Goal: Transaction & Acquisition: Purchase product/service

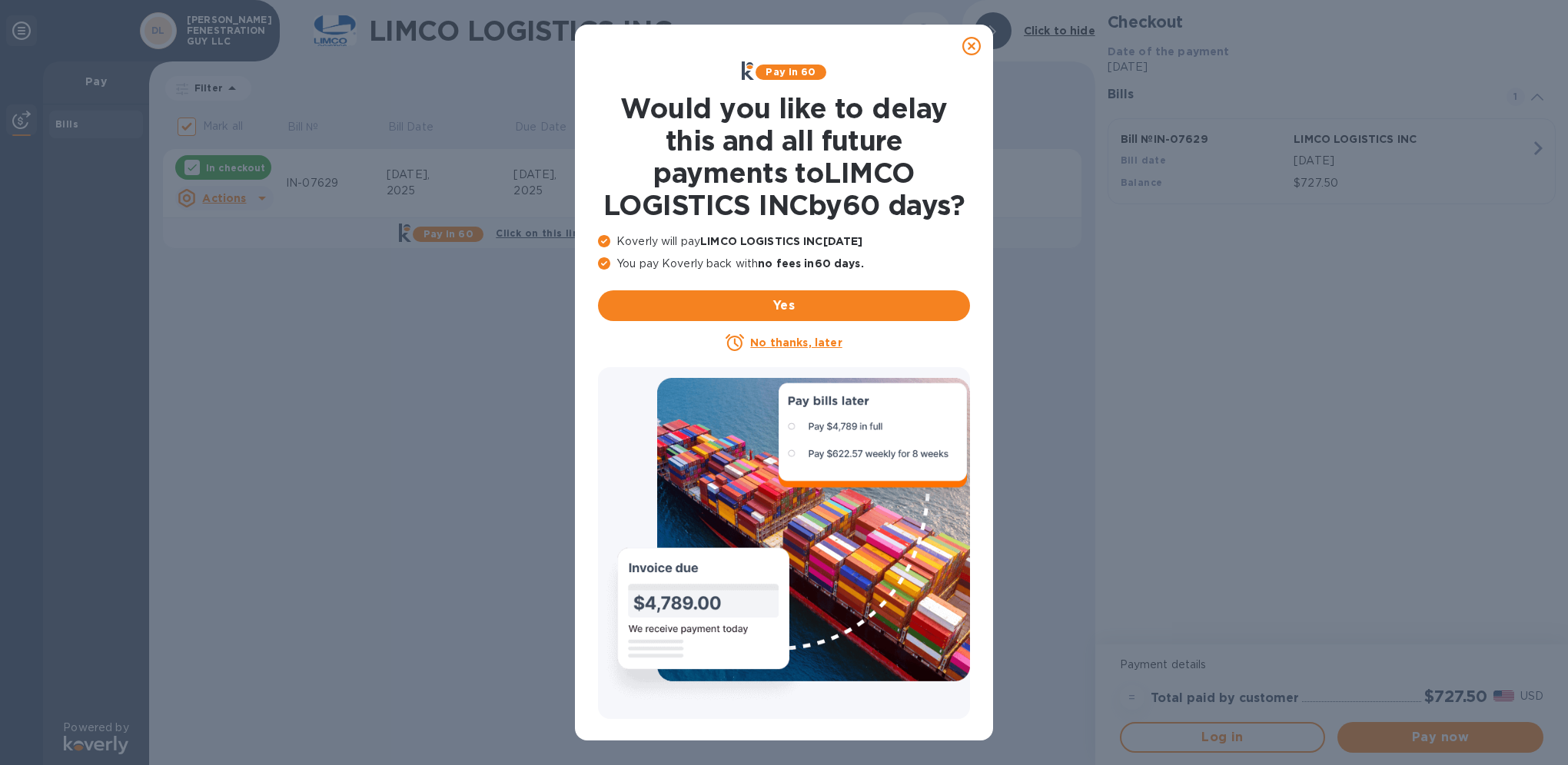
click at [974, 48] on icon at bounding box center [971, 46] width 18 height 18
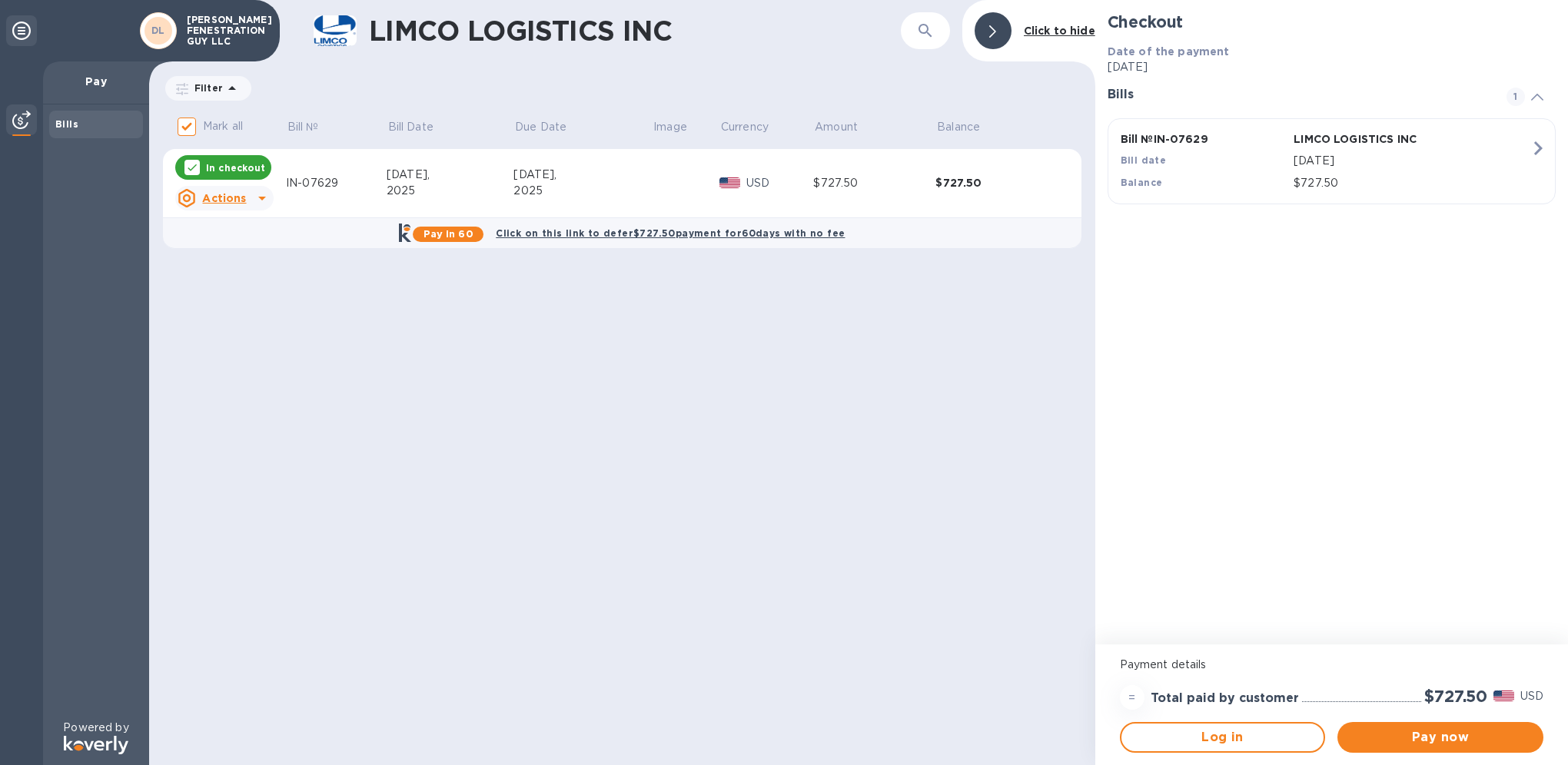
click at [869, 187] on div "$727.50" at bounding box center [874, 183] width 122 height 16
click at [258, 197] on icon at bounding box center [262, 198] width 18 height 18
click at [244, 263] on b "Open bill" at bounding box center [244, 261] width 51 height 12
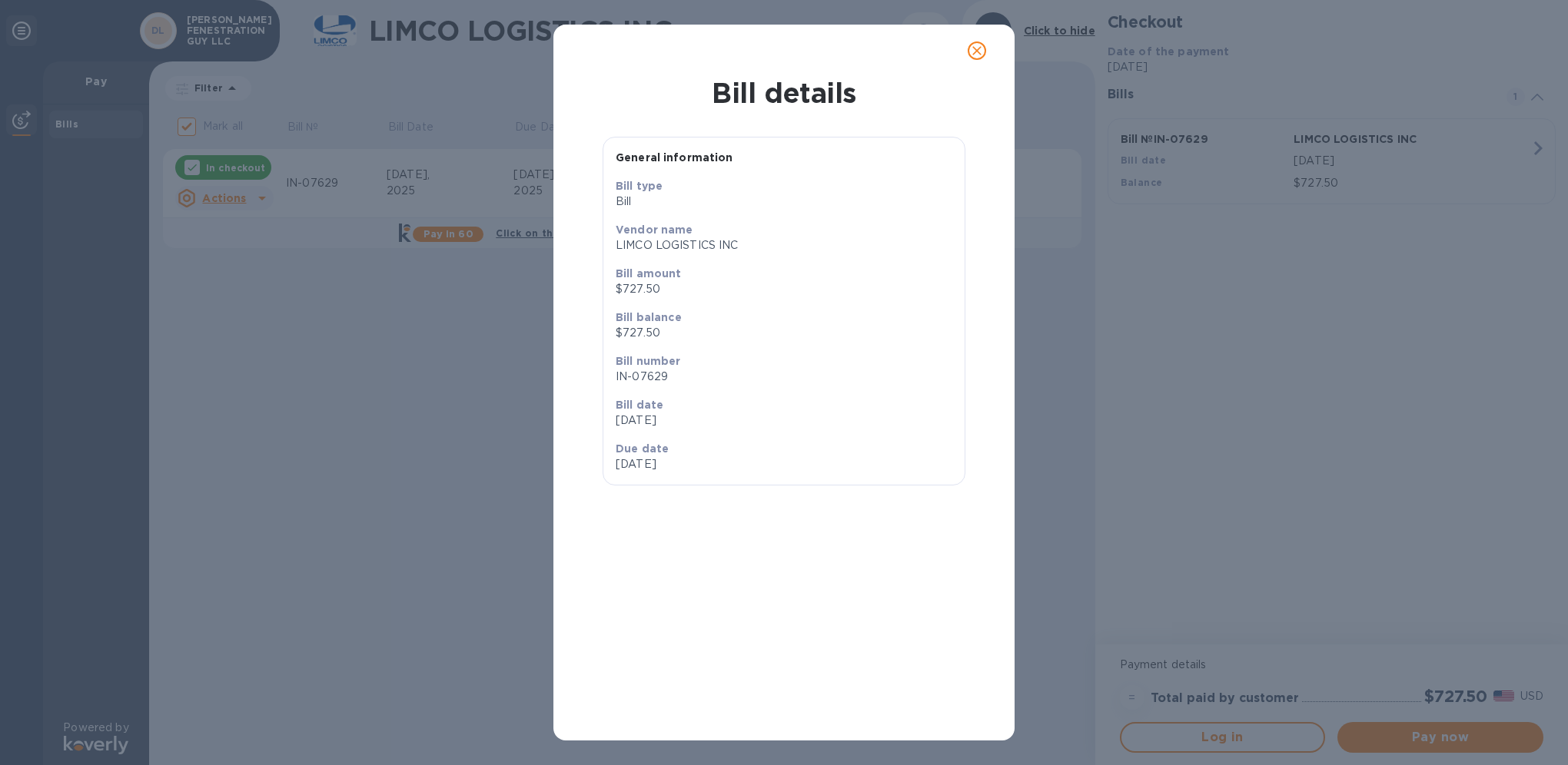
click at [979, 48] on icon "close" at bounding box center [977, 51] width 16 height 16
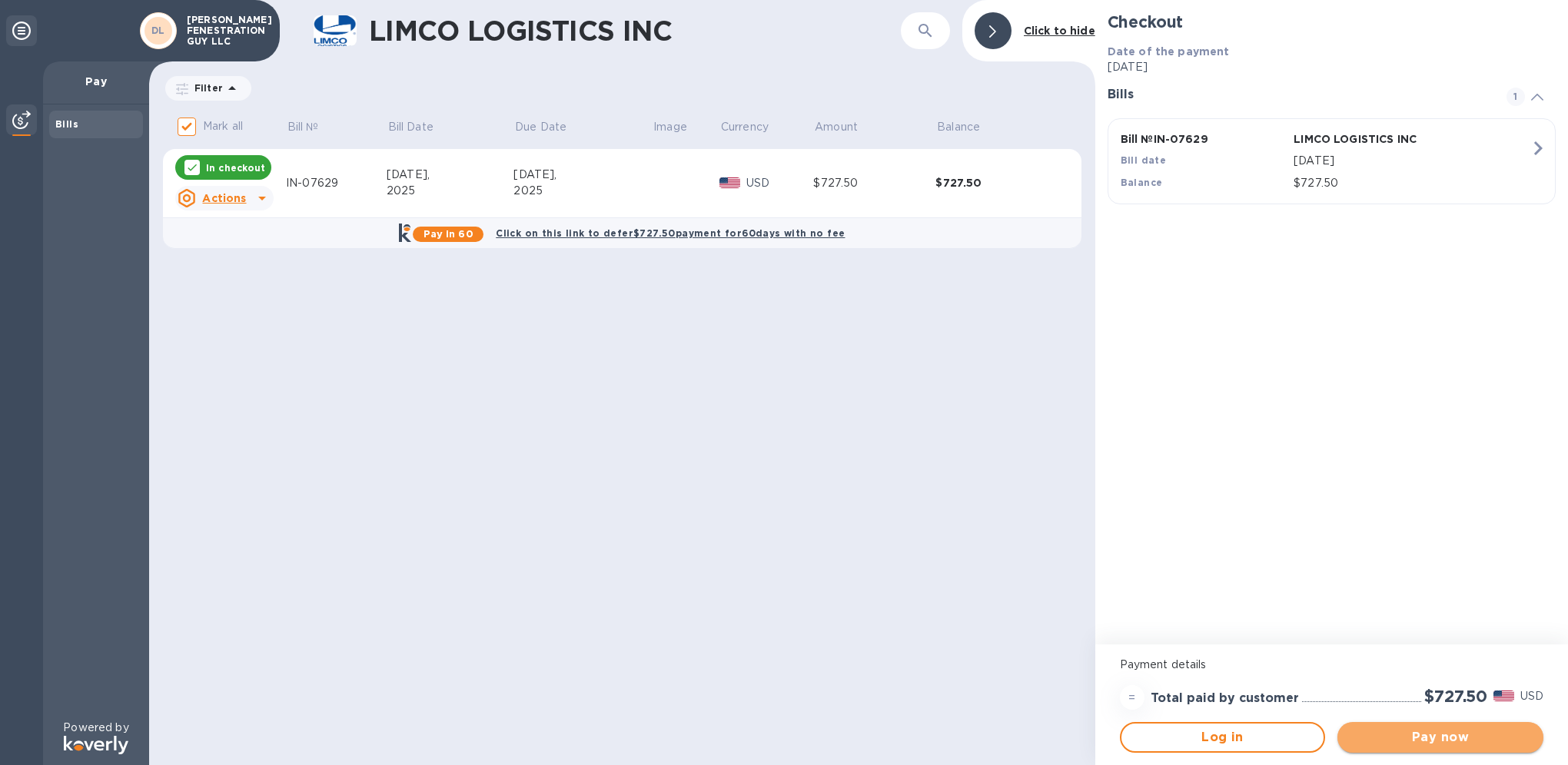
click at [1427, 732] on span "Pay now" at bounding box center [1441, 737] width 181 height 18
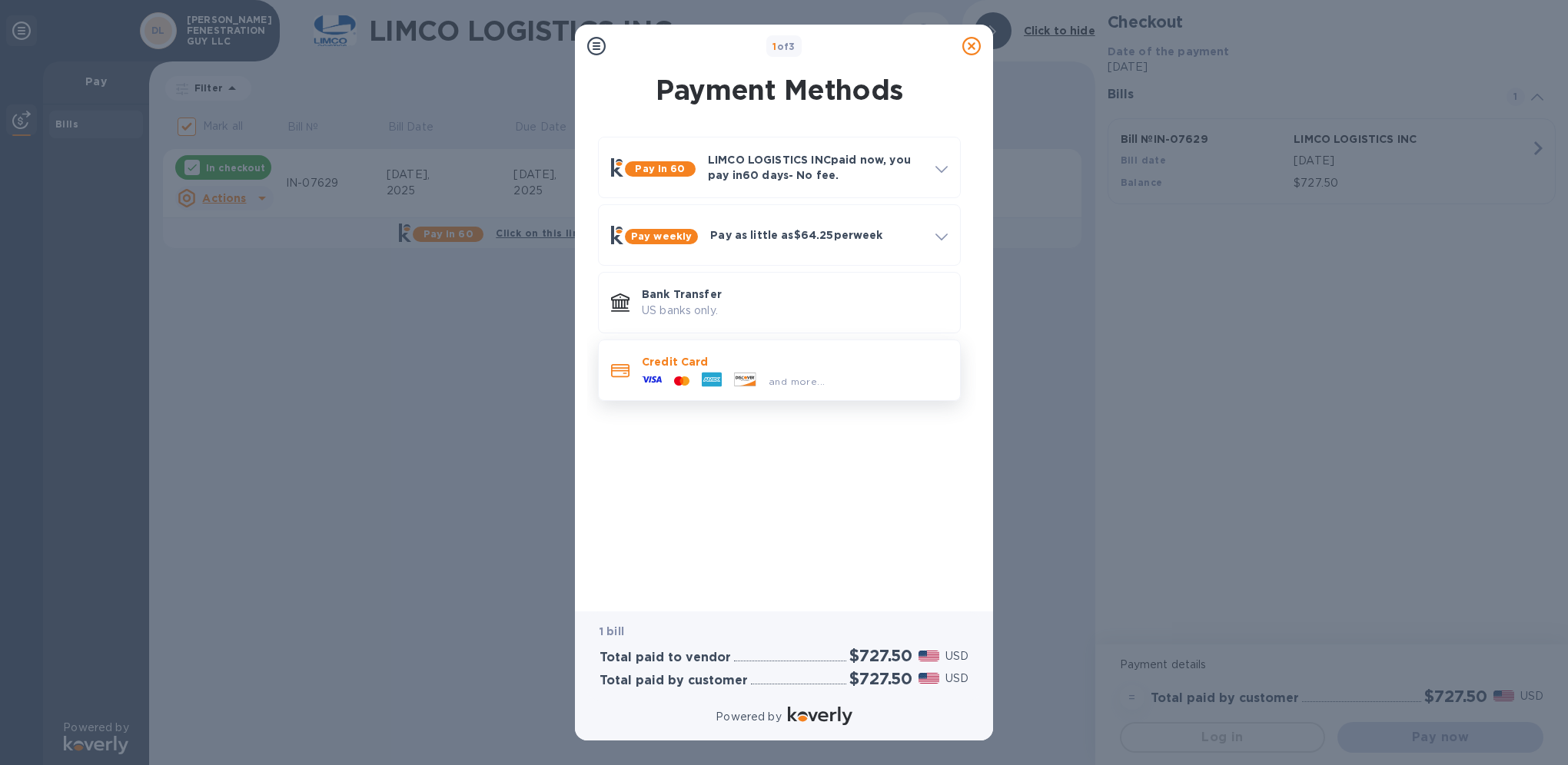
click at [706, 363] on p "Credit Card" at bounding box center [795, 362] width 306 height 16
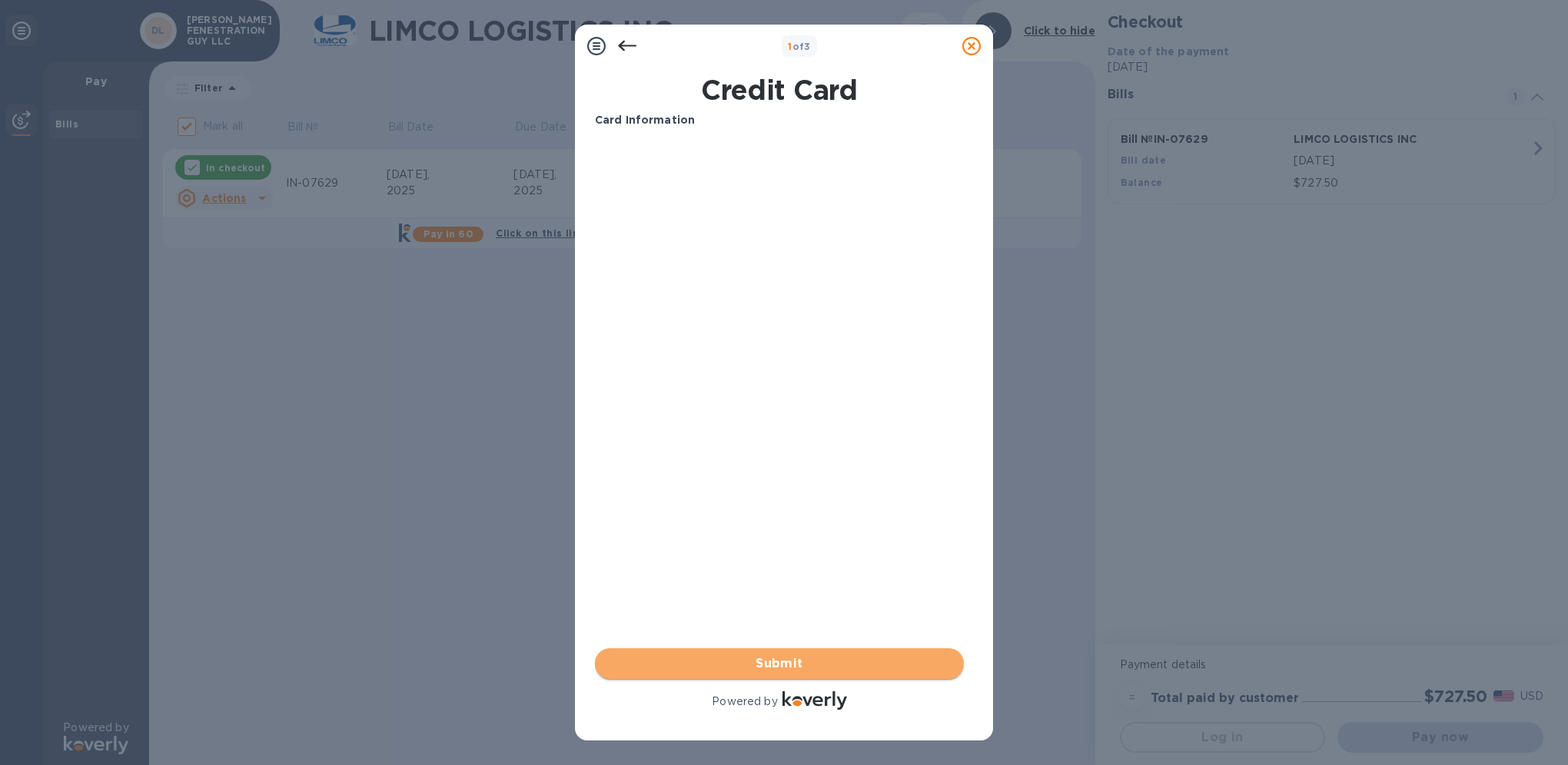
click at [797, 656] on span "Submit" at bounding box center [779, 664] width 344 height 18
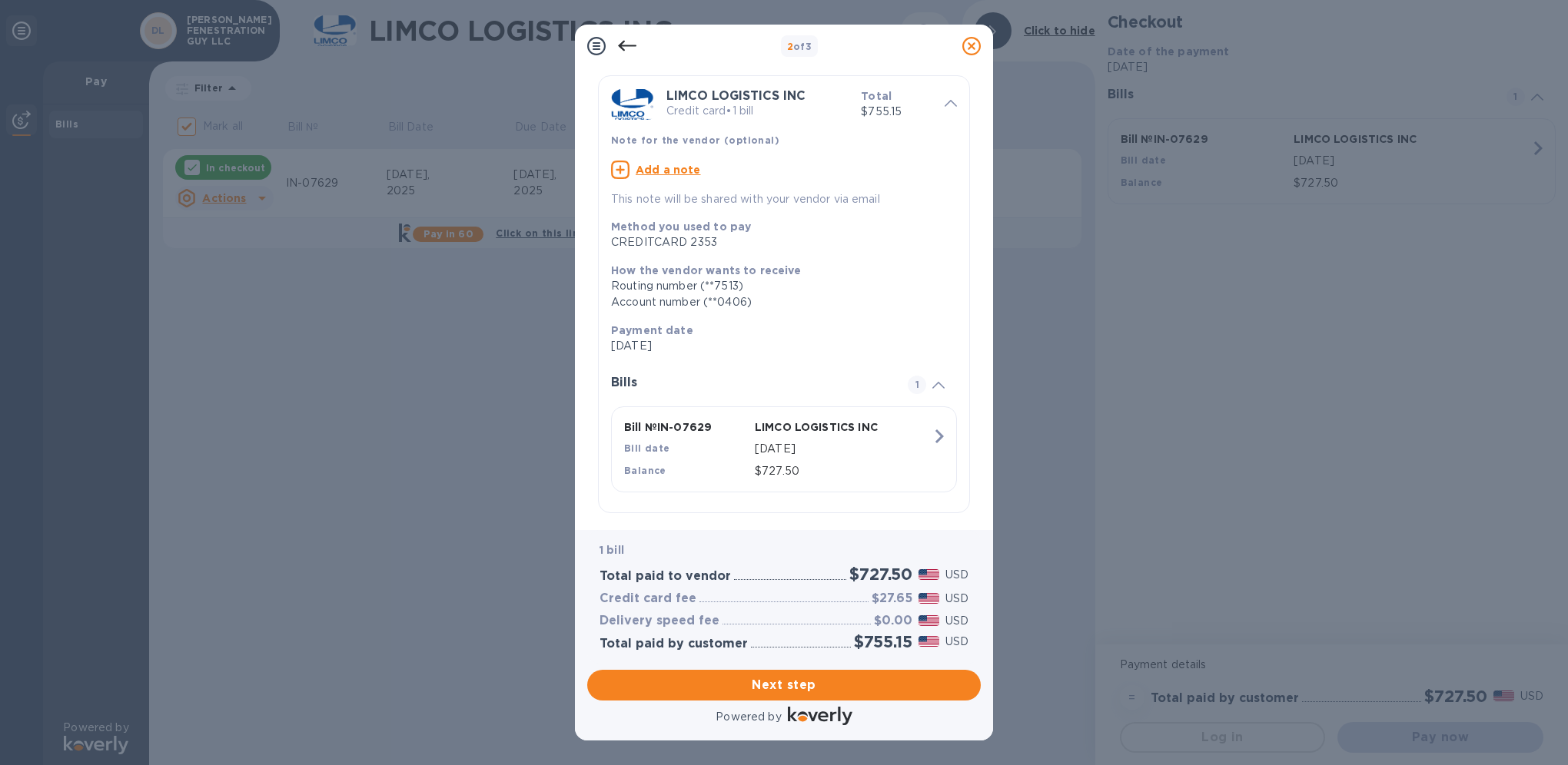
scroll to position [75, 0]
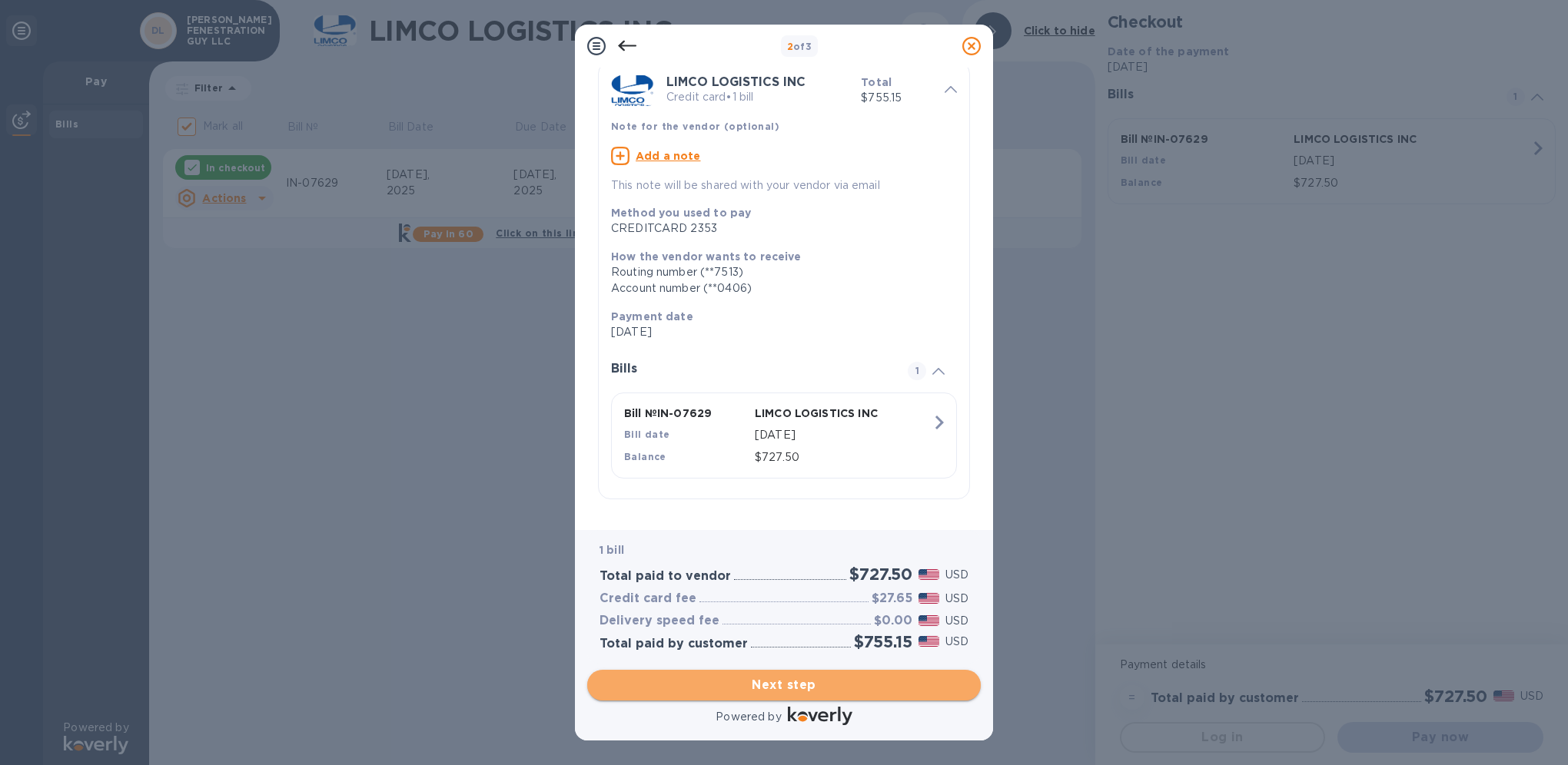
click at [841, 689] on span "Next step" at bounding box center [784, 685] width 369 height 18
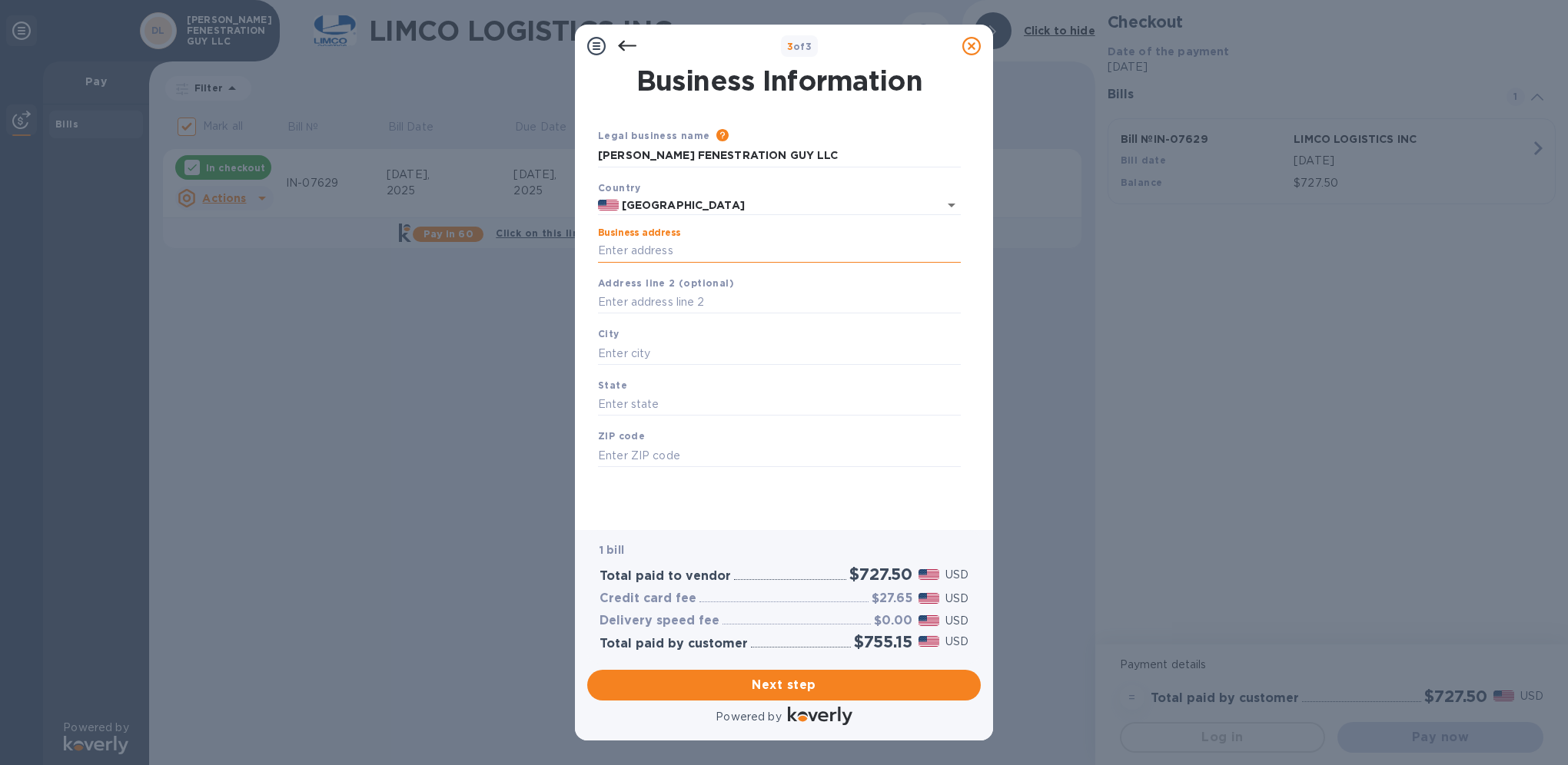
click at [677, 245] on input "Business address" at bounding box center [779, 251] width 363 height 23
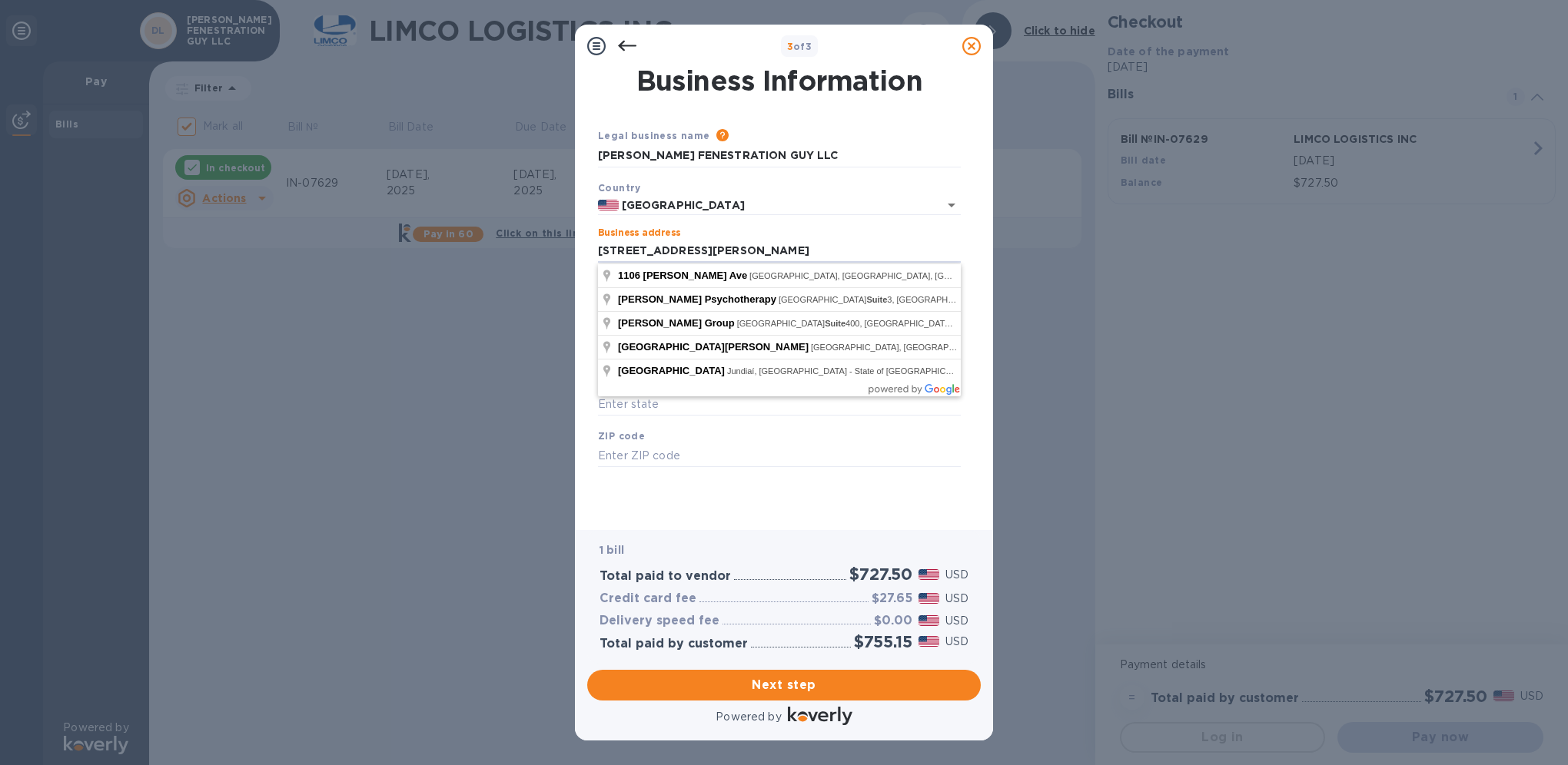
type input "[STREET_ADDRESS][PERSON_NAME]"
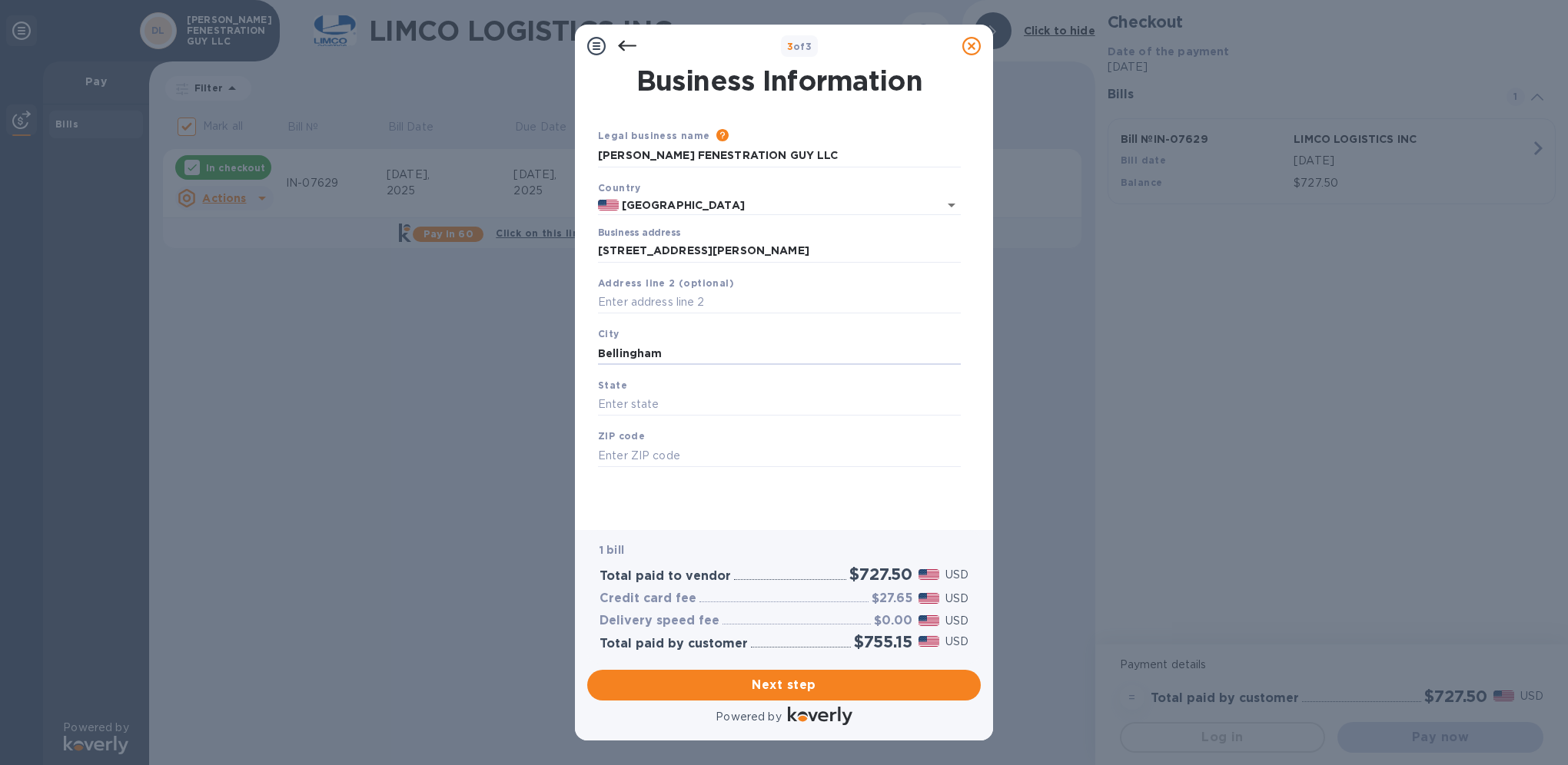
type input "Bellingham"
type input "WA"
type input "98225"
click at [806, 689] on span "Next step" at bounding box center [784, 685] width 369 height 18
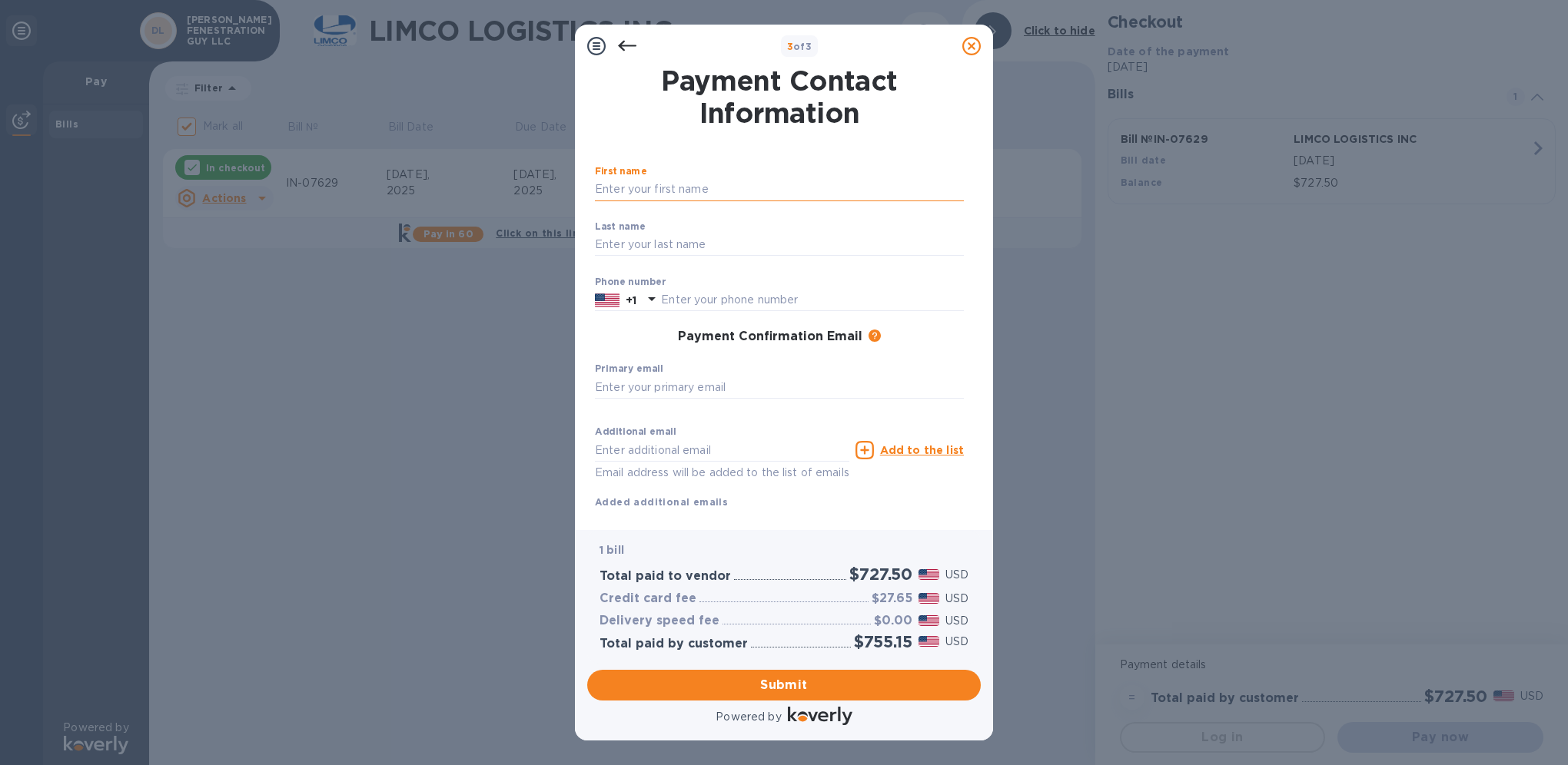
click at [689, 199] on input "text" at bounding box center [780, 190] width 369 height 23
type input "[PERSON_NAME]"
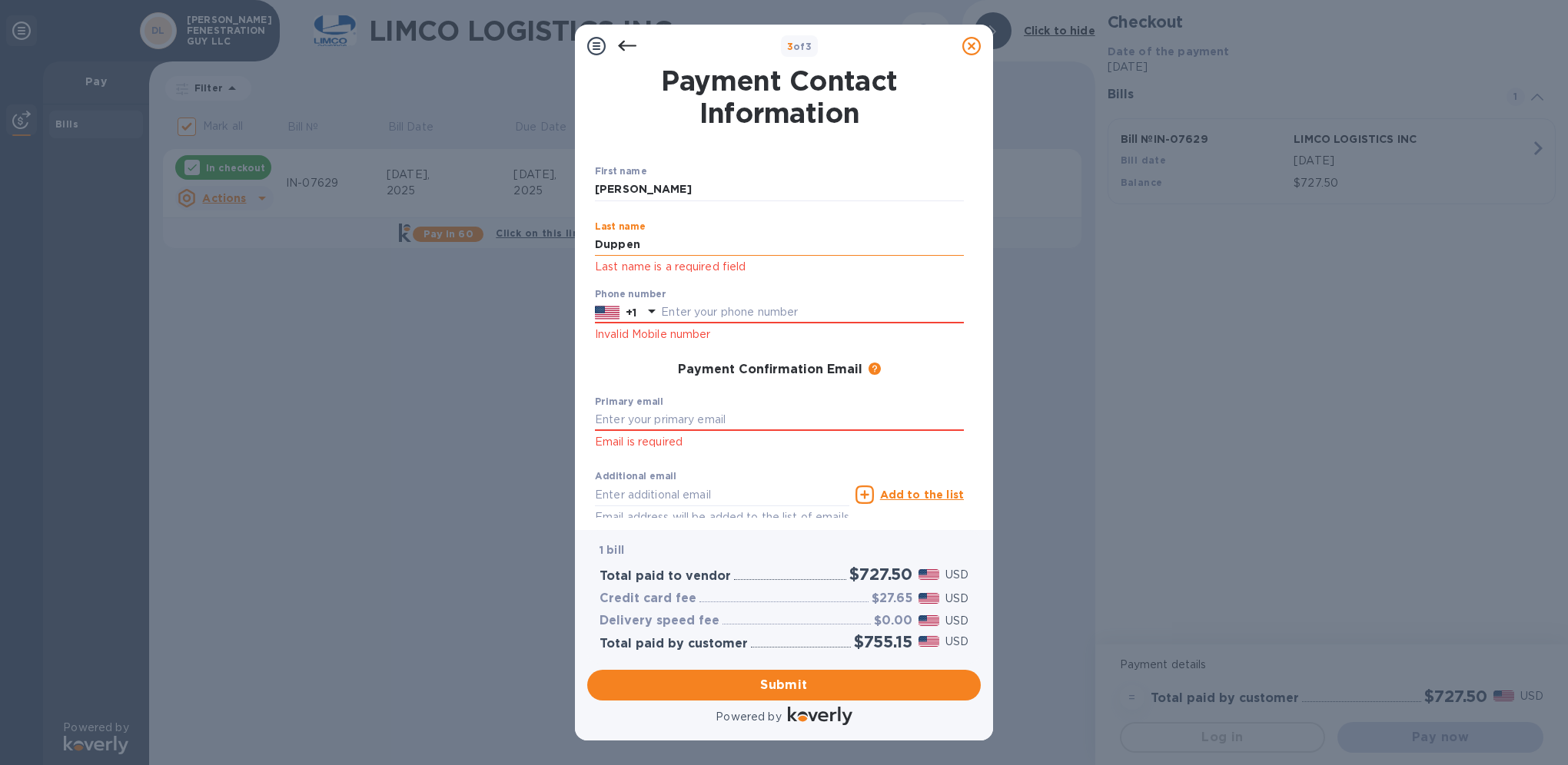
type input "[PERSON_NAME]"
type input "2535141091"
type input "[PERSON_NAME][EMAIL_ADDRESS][DOMAIN_NAME]"
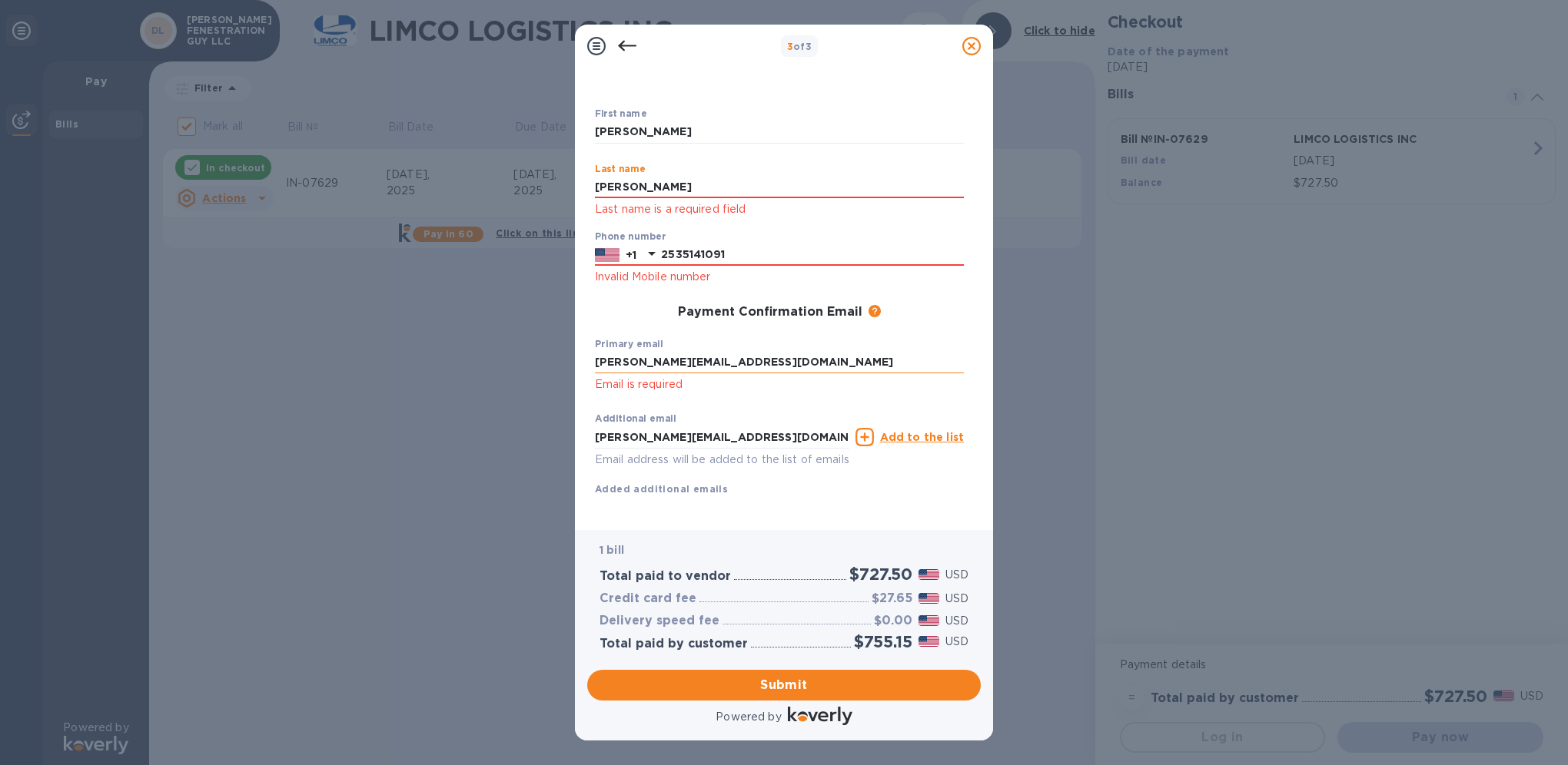
scroll to position [80, 0]
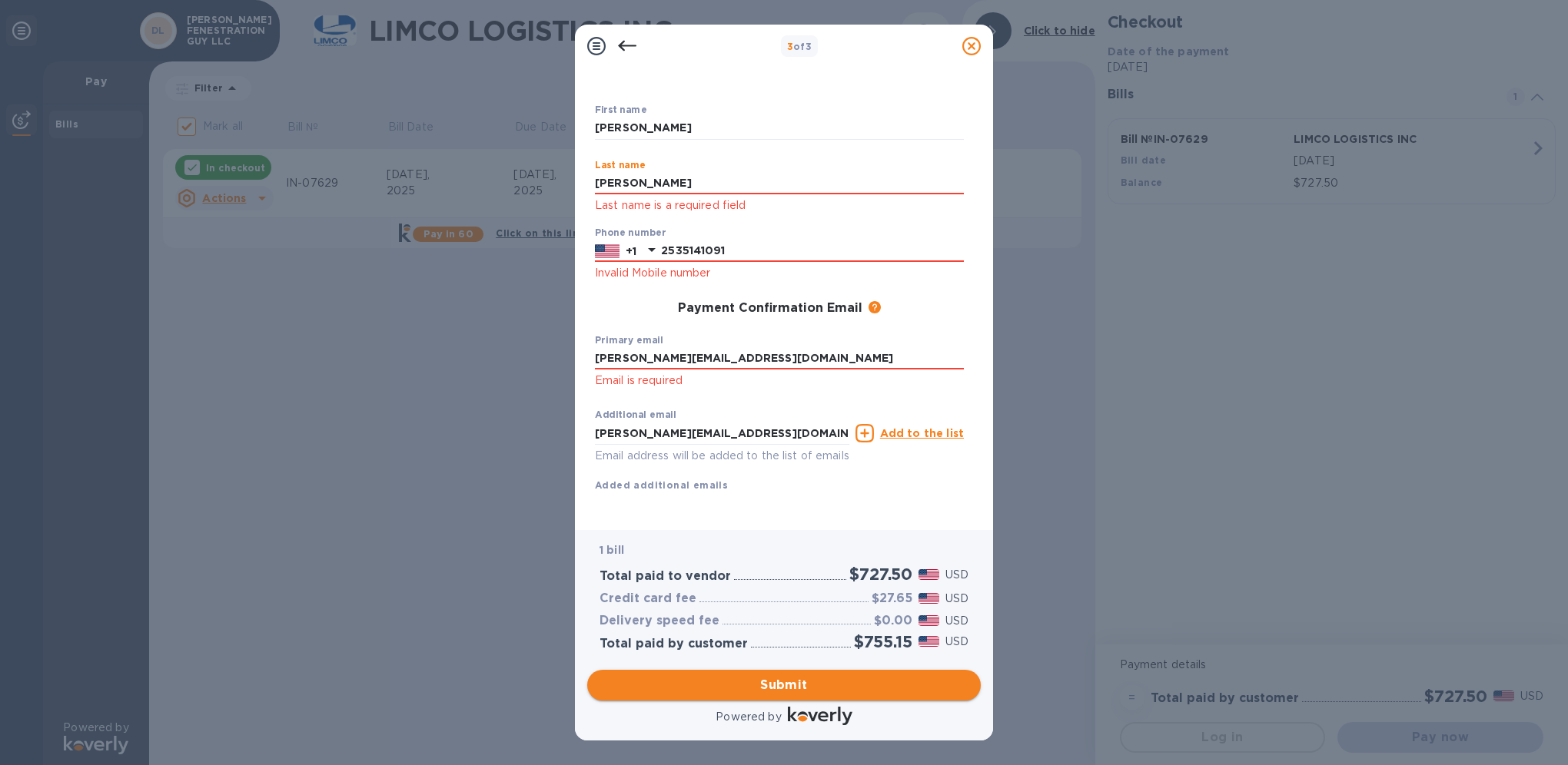
click at [843, 684] on span "Submit" at bounding box center [784, 685] width 369 height 18
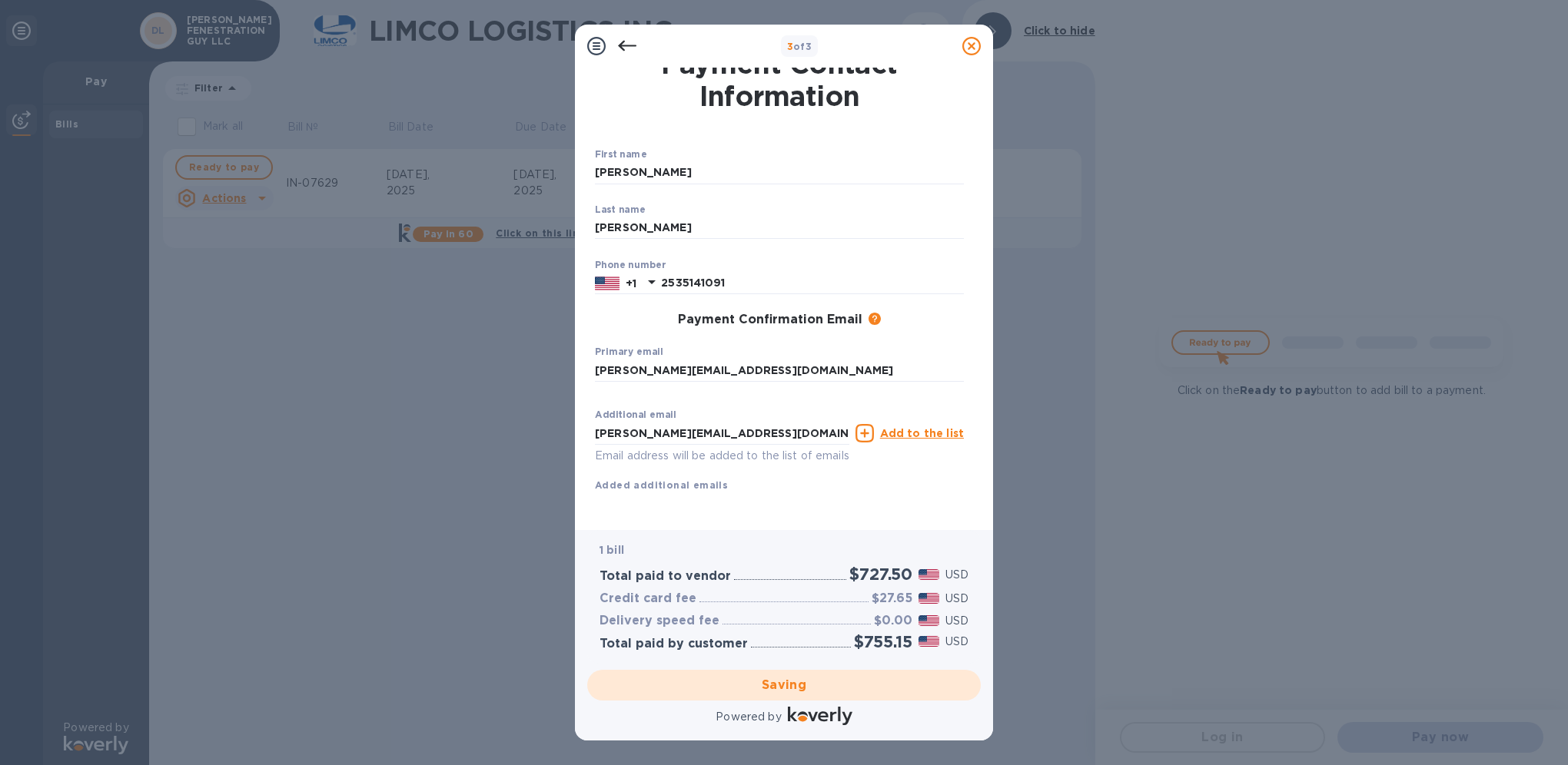
checkbox input "false"
